Goal: Task Accomplishment & Management: Use online tool/utility

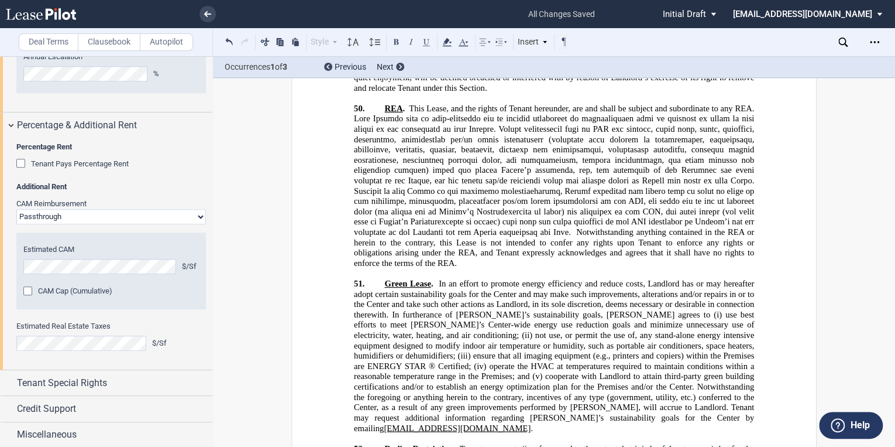
scroll to position [17904, 0]
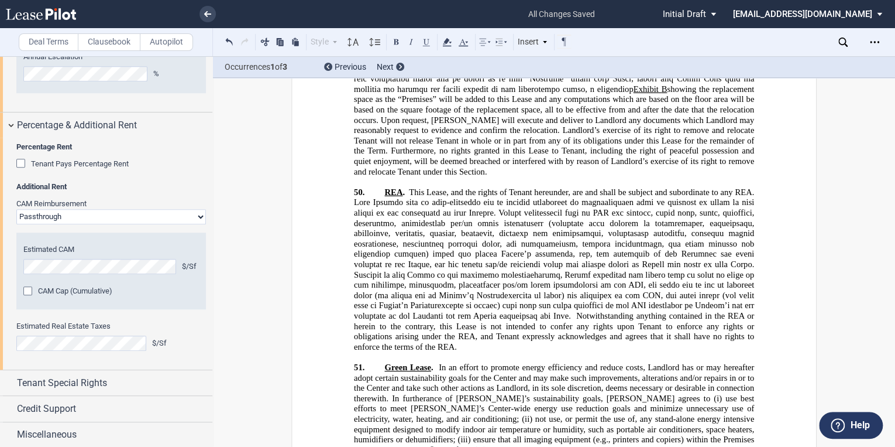
click at [47, 16] on use at bounding box center [41, 14] width 70 height 12
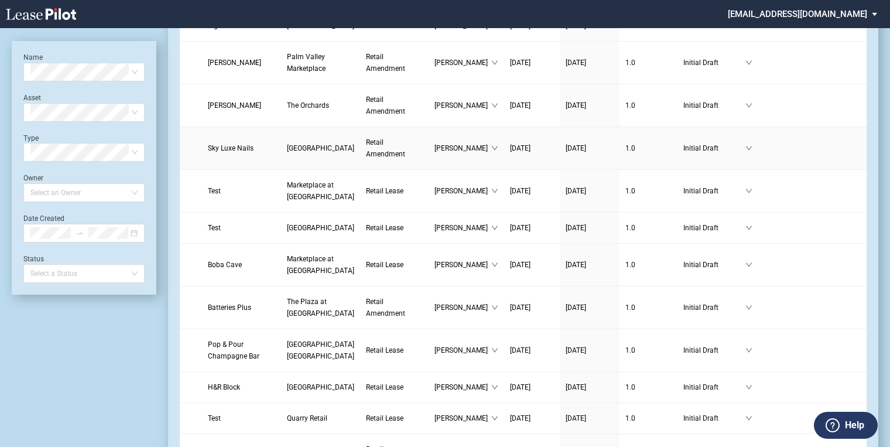
scroll to position [281, 0]
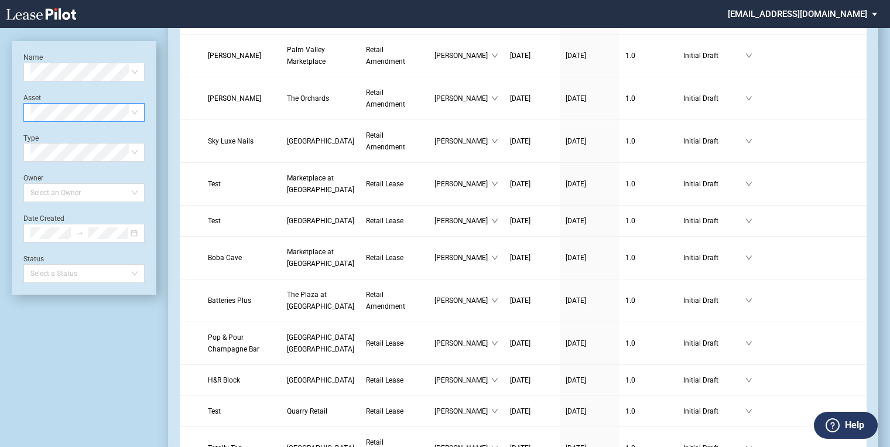
click at [136, 112] on span at bounding box center [83, 113] width 107 height 18
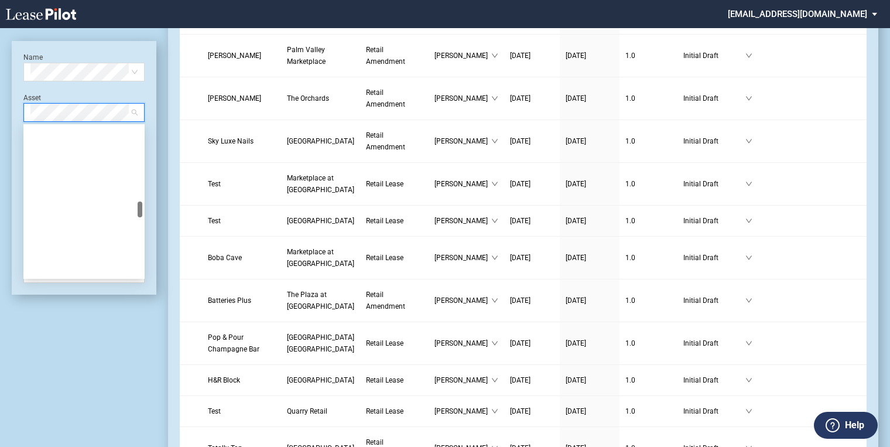
scroll to position [702, 0]
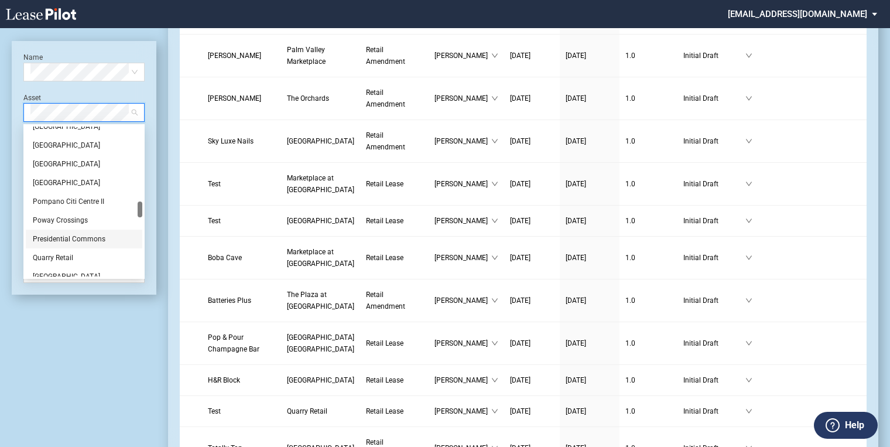
click at [70, 239] on div "Presidential Commons" at bounding box center [84, 239] width 102 height 12
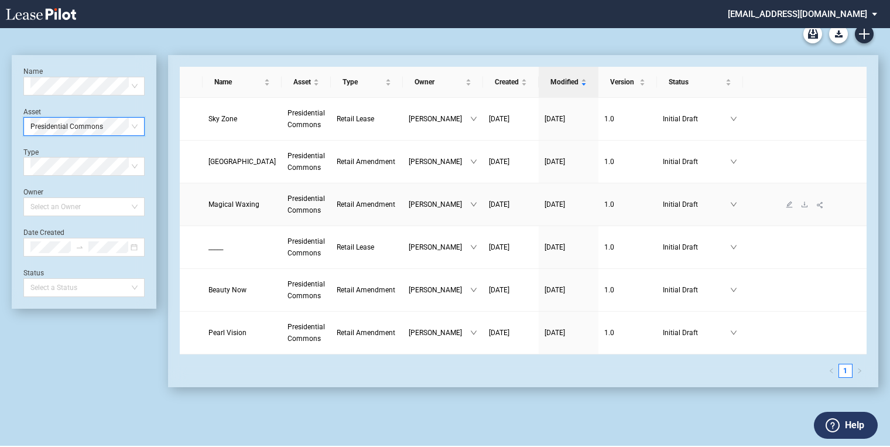
scroll to position [0, 0]
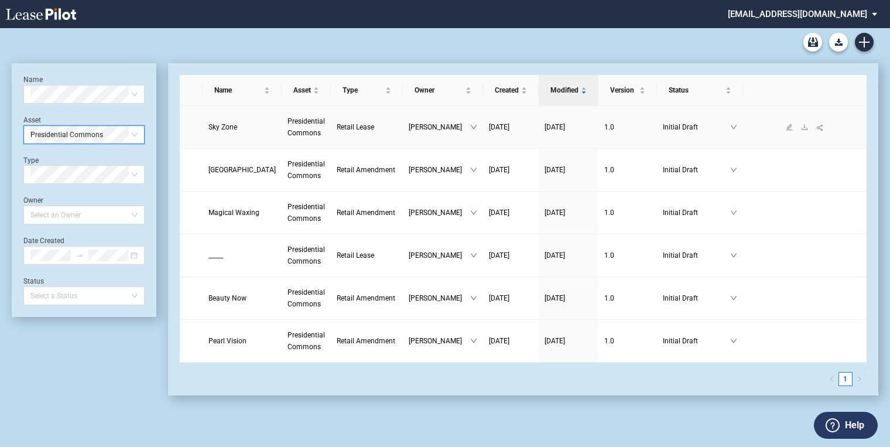
click at [287, 121] on span "Presidential Commons" at bounding box center [305, 127] width 37 height 20
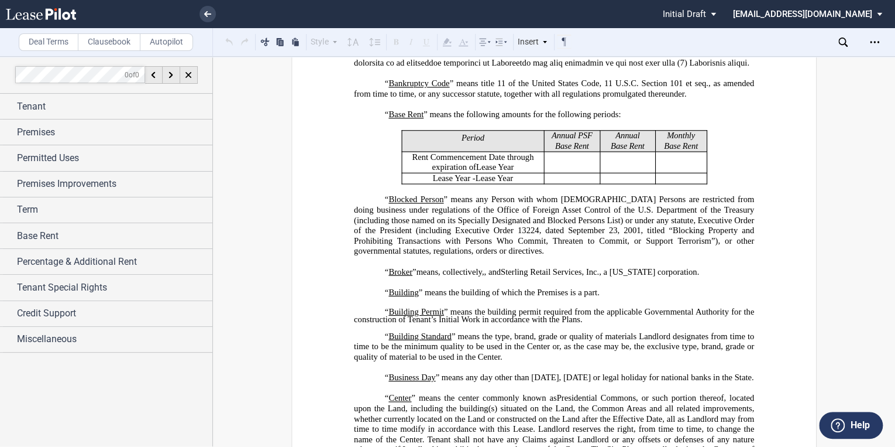
scroll to position [609, 0]
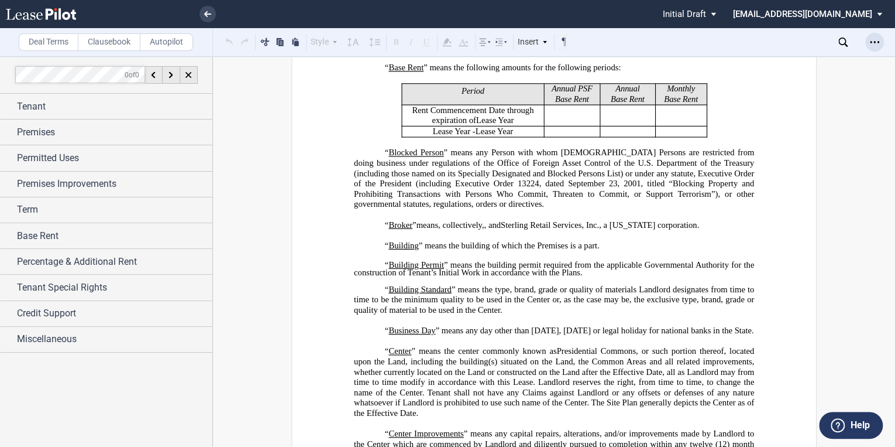
click at [869, 40] on div "Open Lease options menu" at bounding box center [875, 42] width 19 height 19
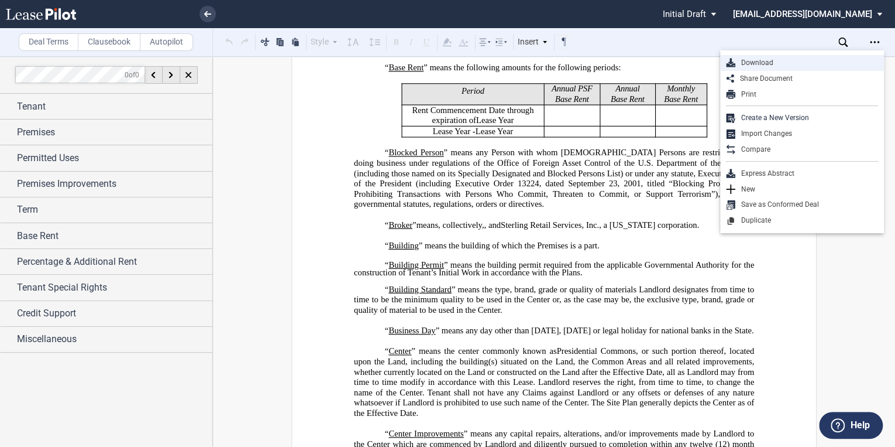
click at [749, 62] on div "Download" at bounding box center [807, 63] width 143 height 10
